Goal: Task Accomplishment & Management: Manage account settings

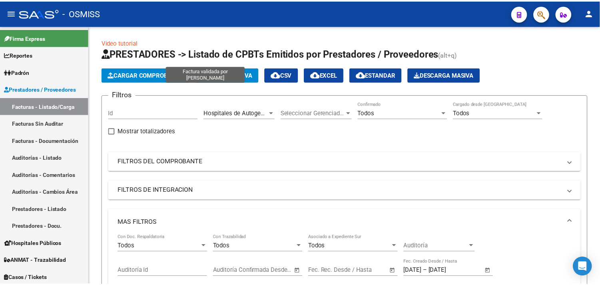
scroll to position [377, 0]
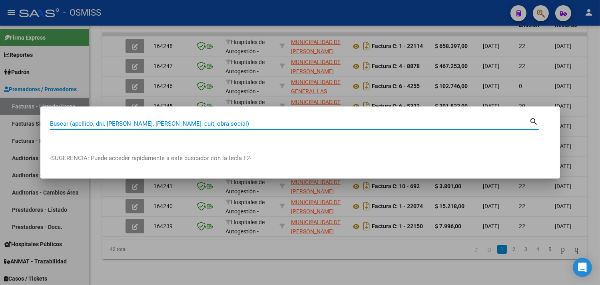
paste input "83890"
type input "1-83890"
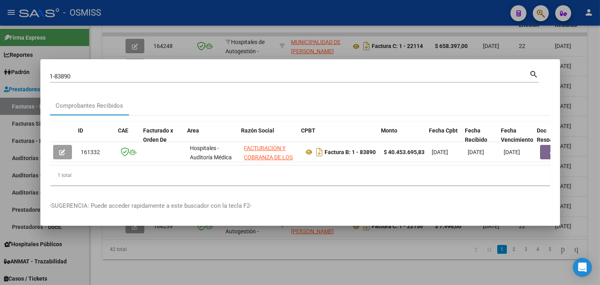
scroll to position [0, 301]
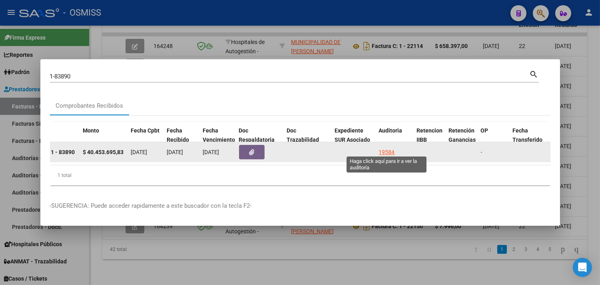
click at [380, 149] on div "19584" at bounding box center [387, 151] width 16 height 9
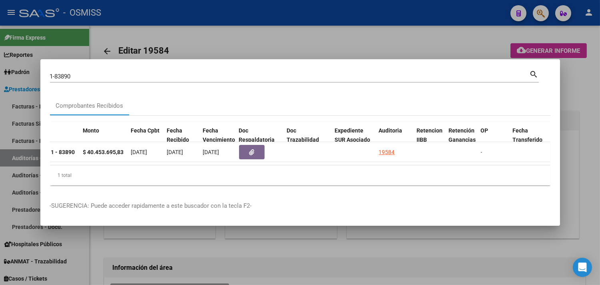
click at [590, 145] on div at bounding box center [300, 142] width 600 height 285
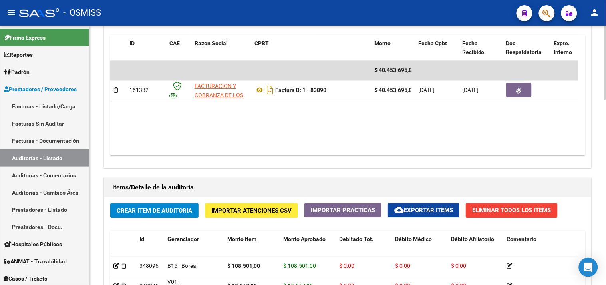
scroll to position [425, 0]
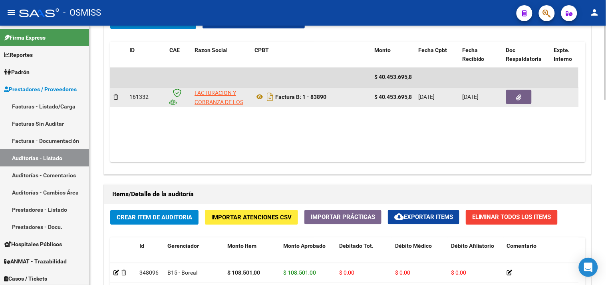
click at [525, 97] on button "button" at bounding box center [519, 97] width 26 height 14
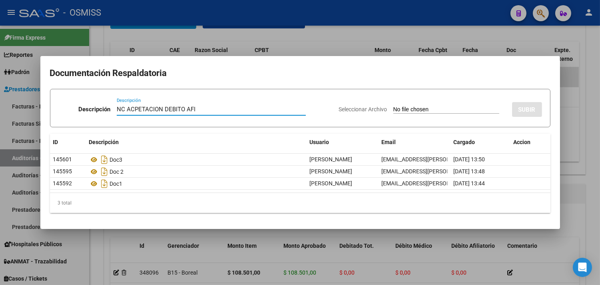
click at [137, 108] on input "NC ACPETACION DEBITO AFI" at bounding box center [211, 108] width 189 height 7
type input "NC ACEPTACION DEBITO AFI"
click at [412, 107] on input "Seleccionar Archivo" at bounding box center [446, 110] width 106 height 8
type input "C:\fakepath\NCB 0001-00044349.pdf"
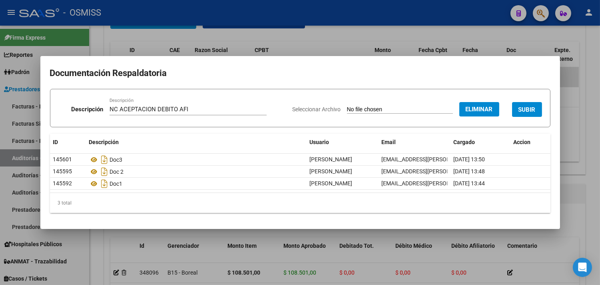
click at [532, 109] on span "SUBIR" at bounding box center [526, 109] width 17 height 7
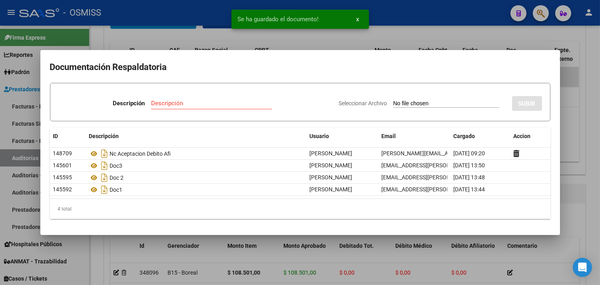
click at [583, 62] on div at bounding box center [300, 142] width 600 height 285
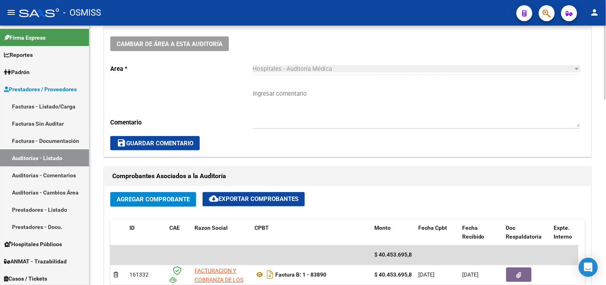
scroll to position [336, 0]
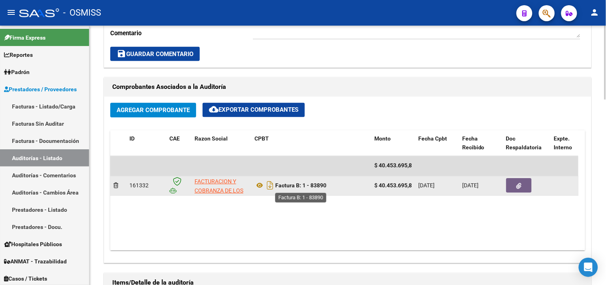
drag, startPoint x: 330, startPoint y: 185, endPoint x: 311, endPoint y: 185, distance: 18.8
click at [311, 185] on div "Factura B: 1 - 83890" at bounding box center [311, 185] width 113 height 13
copy strong "83890"
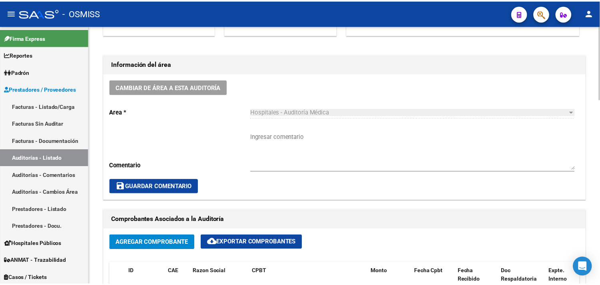
scroll to position [203, 0]
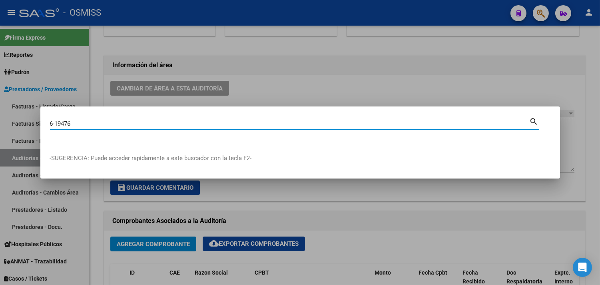
type input "6-19476"
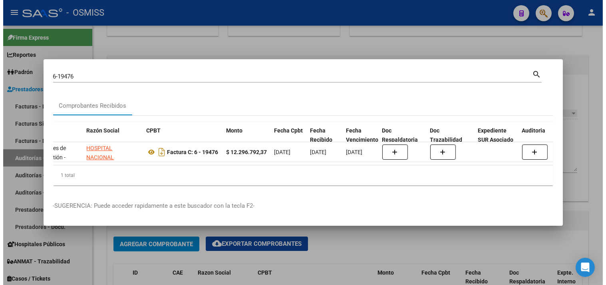
scroll to position [0, 242]
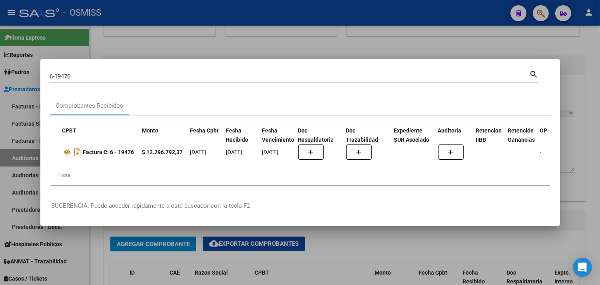
click at [591, 84] on div at bounding box center [300, 142] width 600 height 285
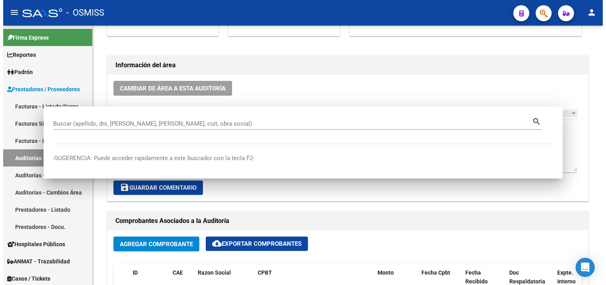
scroll to position [367, 0]
